Goal: Communication & Community: Answer question/provide support

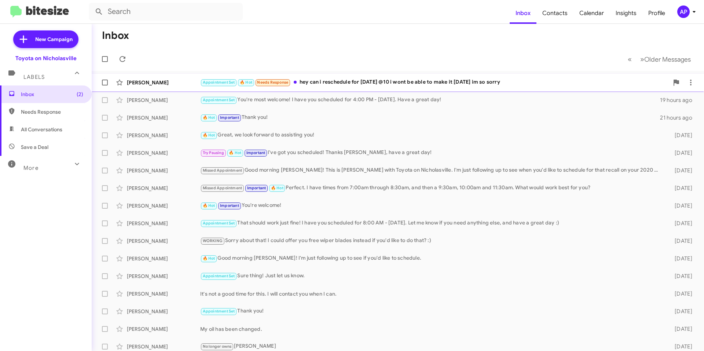
click at [371, 80] on div "Appointment Set 🔥 Hot Needs Response hey can i reschedule for [DATE] @10 i wont…" at bounding box center [434, 82] width 469 height 8
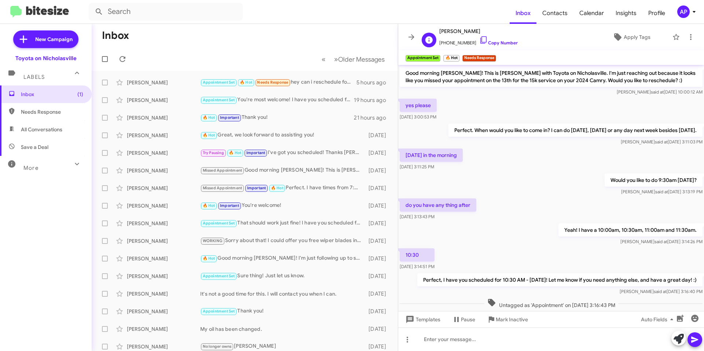
click at [484, 40] on span "[PHONE_NUMBER] Copy Number" at bounding box center [478, 41] width 78 height 11
click at [479, 41] on icon at bounding box center [483, 40] width 9 height 9
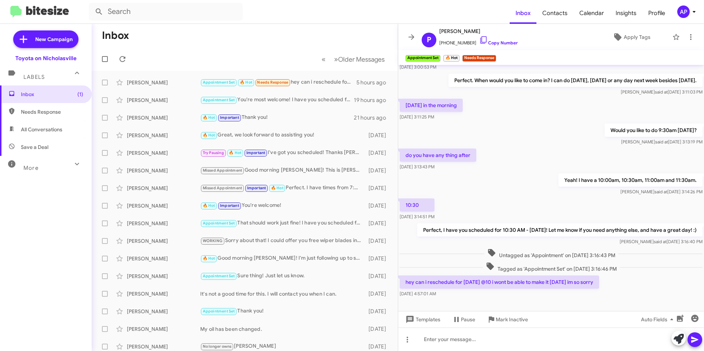
scroll to position [67, 0]
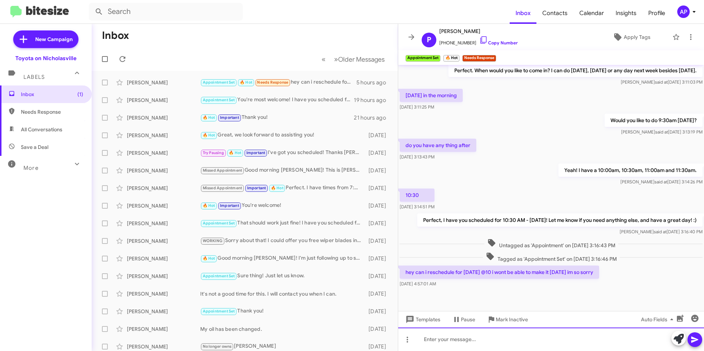
click at [474, 345] on div at bounding box center [551, 338] width 306 height 23
drag, startPoint x: 449, startPoint y: 339, endPoint x: 466, endPoint y: 339, distance: 16.1
click at [449, 339] on div "You're fine! I have you rescheduled for 10:00 AM - [DATE]." at bounding box center [551, 338] width 306 height 23
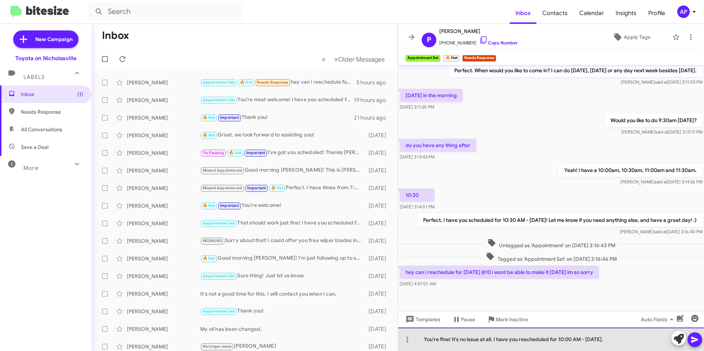
click at [646, 339] on div "You're fine! It's no issue at all. I have you rescheduled for 10:00 AM - [DATE]." at bounding box center [551, 338] width 306 height 23
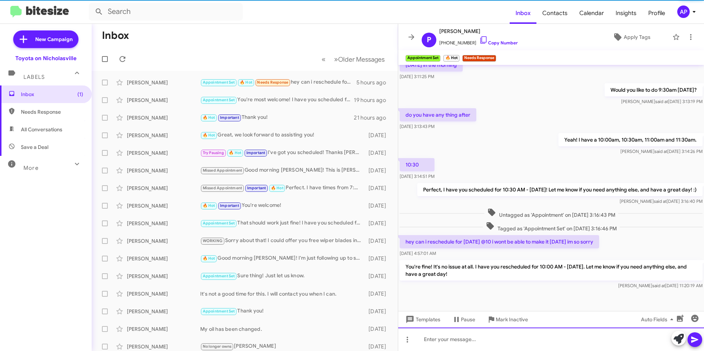
scroll to position [101, 0]
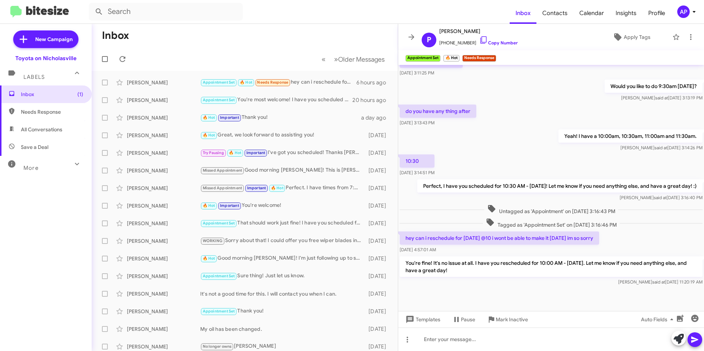
click at [511, 110] on div "do you have any thing after [DATE] 3:13:43 PM" at bounding box center [551, 115] width 306 height 25
click at [497, 55] on span "×" at bounding box center [495, 54] width 6 height 9
click at [410, 35] on icon at bounding box center [411, 37] width 9 height 9
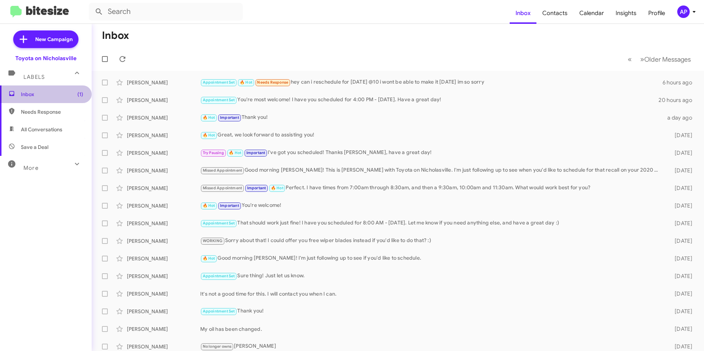
click at [66, 97] on span "Inbox (1)" at bounding box center [52, 94] width 62 height 7
click at [63, 126] on span "All Conversations" at bounding box center [46, 130] width 92 height 18
type input "in:all-conversations"
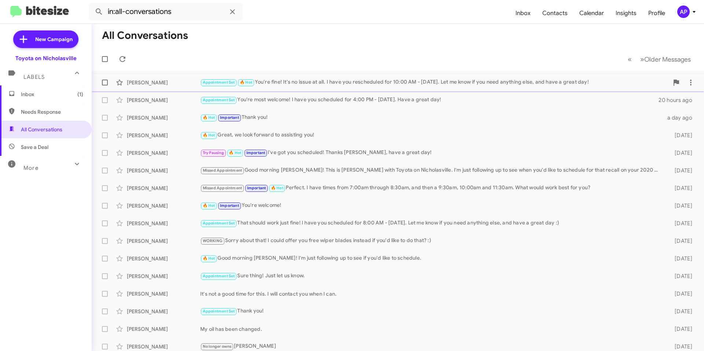
click at [295, 88] on div "[PERSON_NAME] Appointment Set 🔥 Hot You're fine! It's no issue at all. I have y…" at bounding box center [398, 82] width 601 height 15
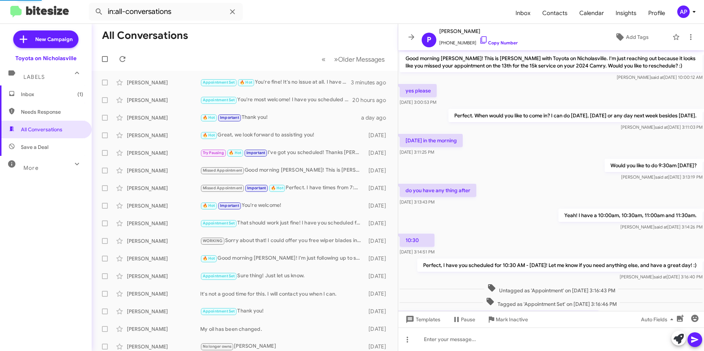
scroll to position [87, 0]
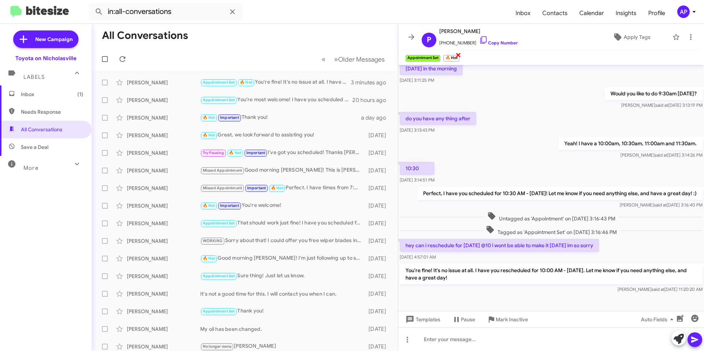
click at [458, 53] on span "×" at bounding box center [458, 54] width 6 height 9
click at [406, 32] on button at bounding box center [411, 37] width 15 height 15
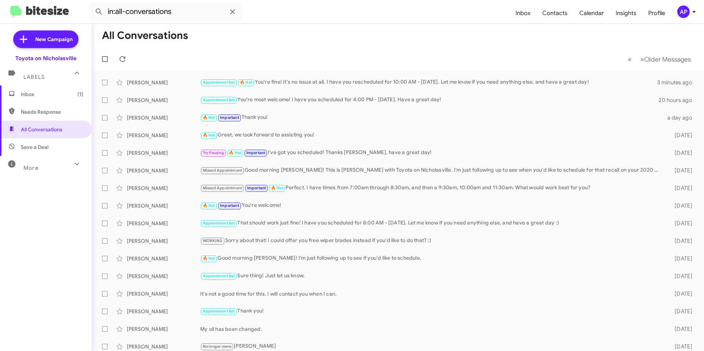
click at [369, 42] on mat-toolbar-row "All Conversations" at bounding box center [398, 35] width 612 height 23
